Goal: Task Accomplishment & Management: Manage account settings

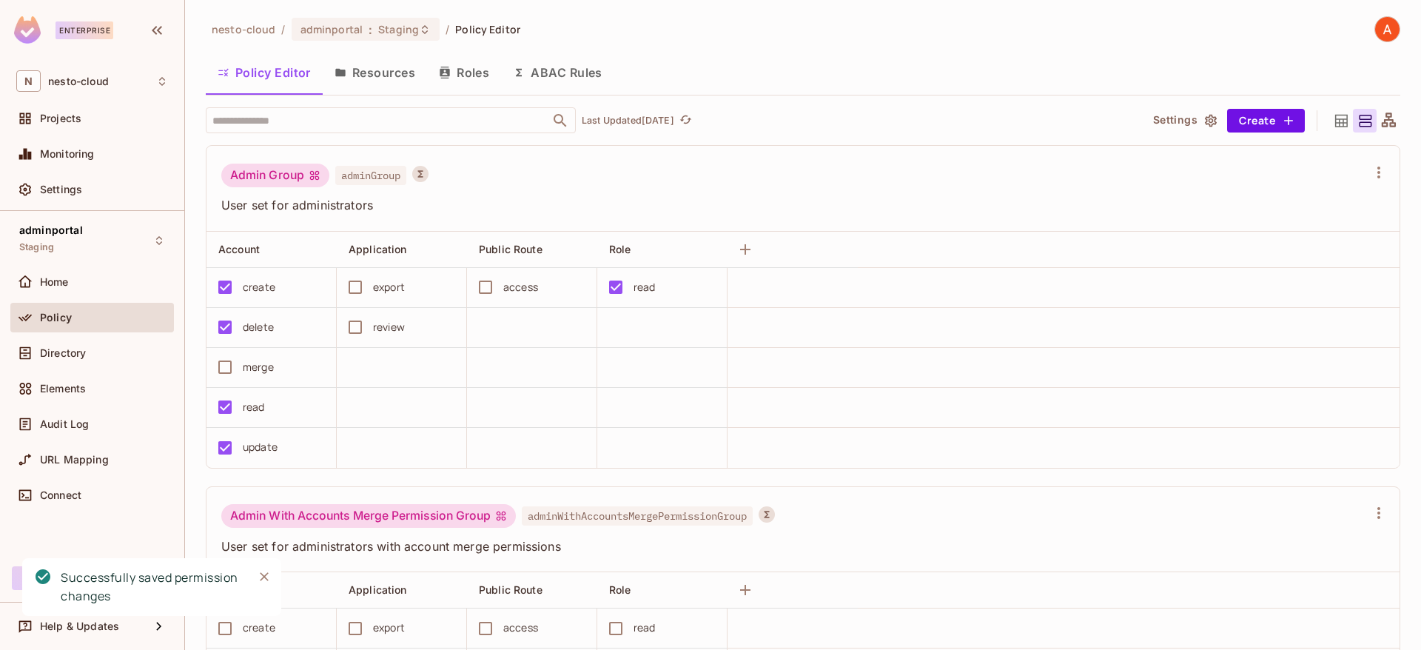
scroll to position [877, 0]
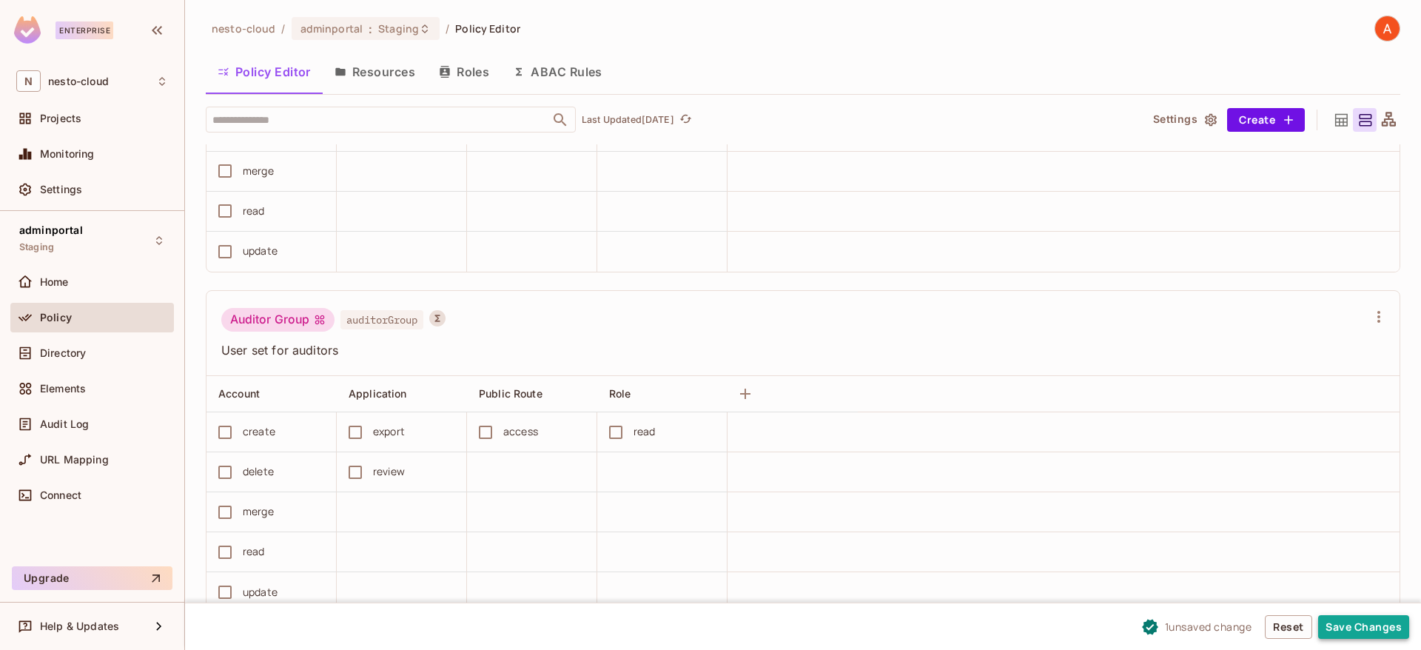
click at [1353, 628] on button "Save Changes" at bounding box center [1363, 627] width 91 height 24
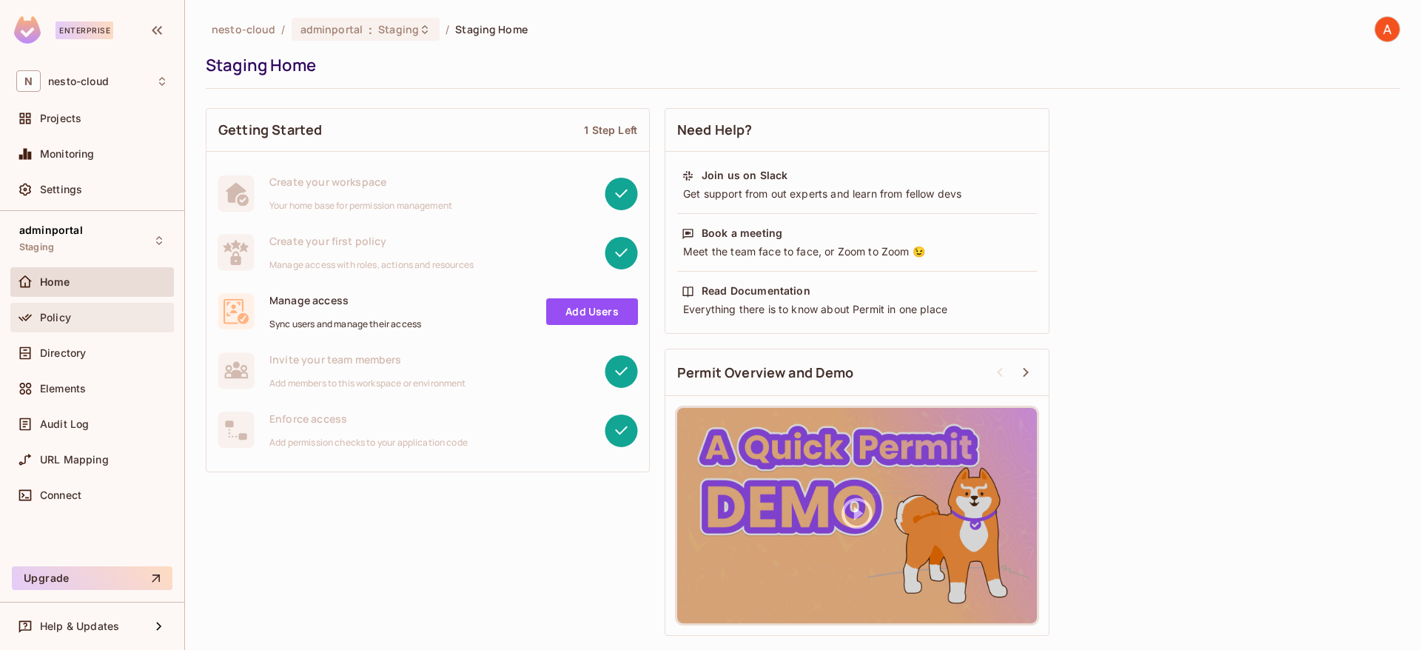
click at [16, 312] on span at bounding box center [25, 318] width 18 height 18
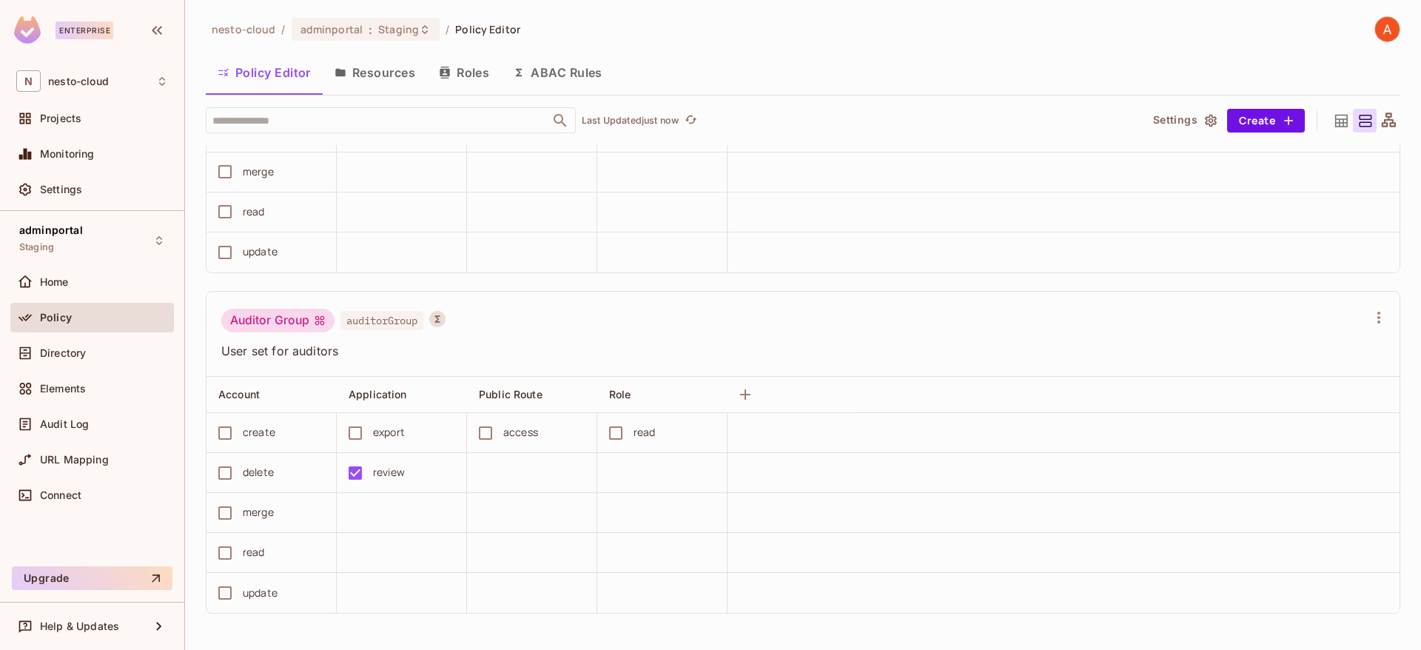
scroll to position [1, 0]
click at [1353, 624] on button "Save Changes" at bounding box center [1363, 627] width 91 height 24
click at [1384, 627] on button "Save Changes" at bounding box center [1363, 627] width 91 height 24
click at [1387, 620] on button "Save Changes" at bounding box center [1363, 627] width 91 height 24
click at [1372, 624] on button "Save Changes" at bounding box center [1363, 627] width 91 height 24
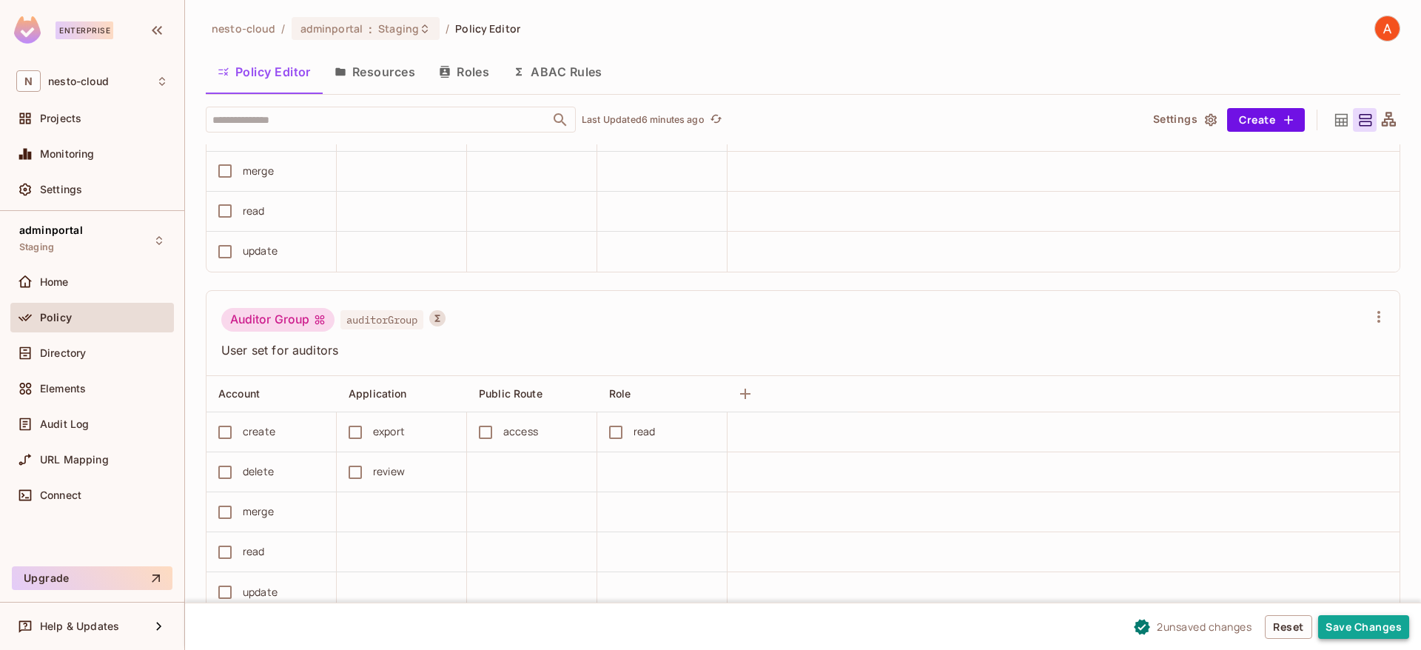
click at [1361, 629] on button "Save Changes" at bounding box center [1363, 627] width 91 height 24
click at [479, 68] on button "Roles" at bounding box center [464, 71] width 74 height 37
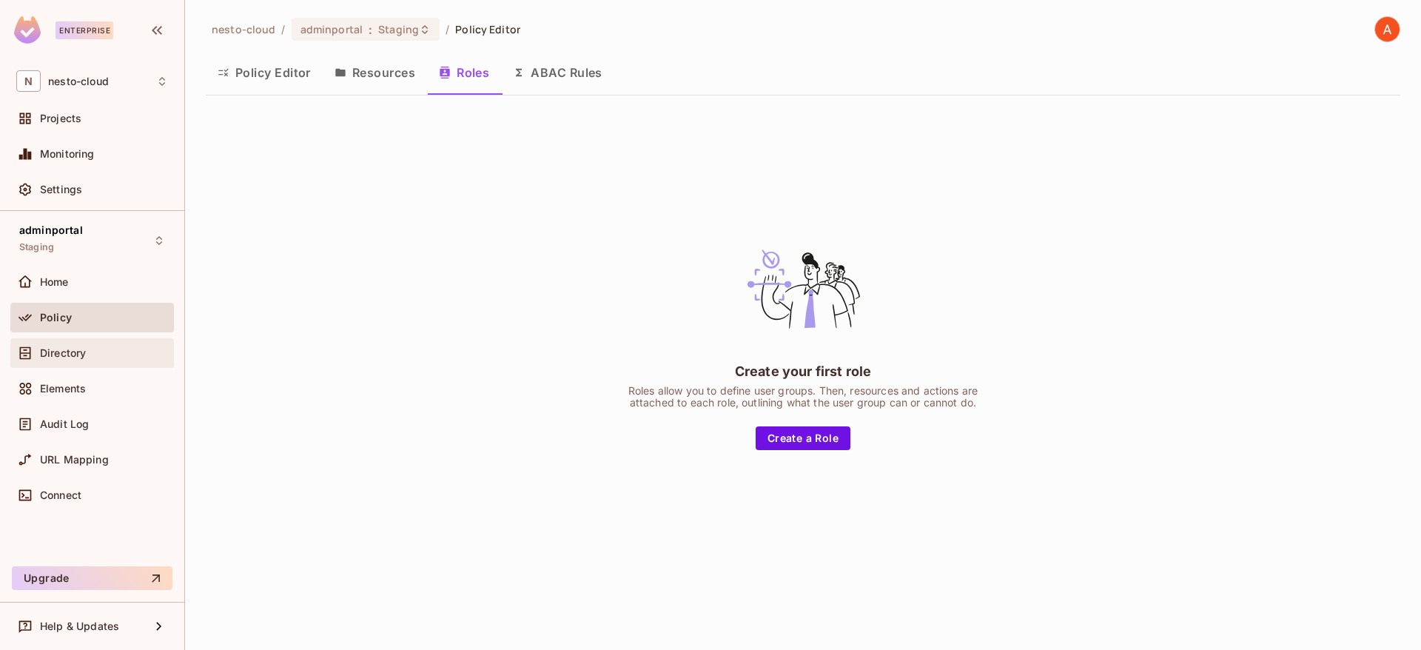
click at [98, 360] on div "Directory" at bounding box center [92, 353] width 152 height 18
